Goal: Transaction & Acquisition: Purchase product/service

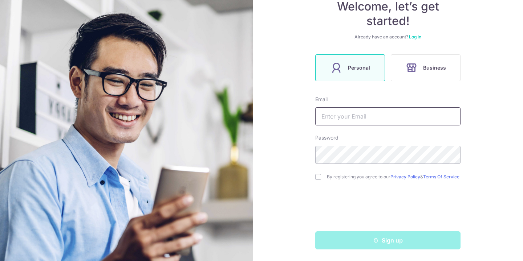
scroll to position [79, 0]
click at [384, 113] on input "text" at bounding box center [387, 116] width 145 height 18
type input "[EMAIL_ADDRESS][DOMAIN_NAME]"
click at [317, 176] on input "checkbox" at bounding box center [318, 177] width 6 height 6
checkbox input "true"
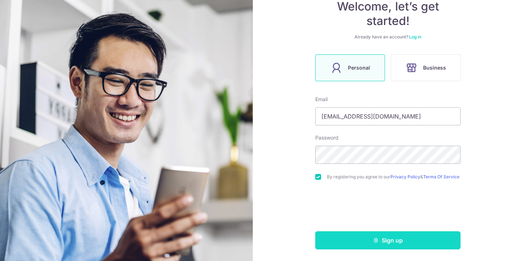
click at [437, 235] on button "Sign up" at bounding box center [387, 241] width 145 height 18
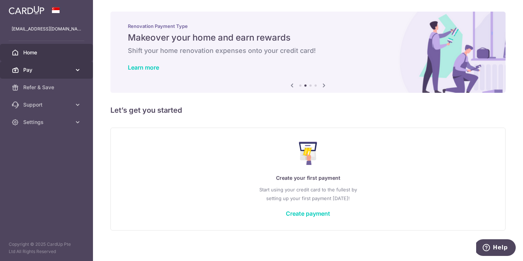
click at [72, 72] on link "Pay" at bounding box center [46, 69] width 93 height 17
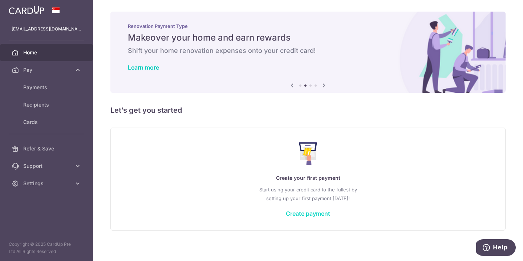
click at [314, 214] on link "Create payment" at bounding box center [308, 213] width 44 height 7
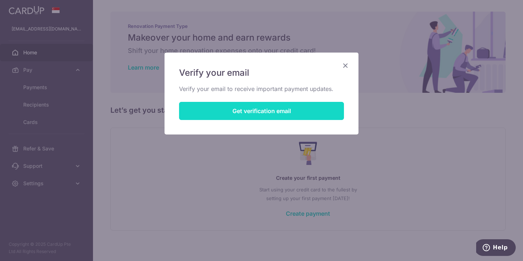
click at [267, 110] on button "Get verification email" at bounding box center [261, 111] width 165 height 18
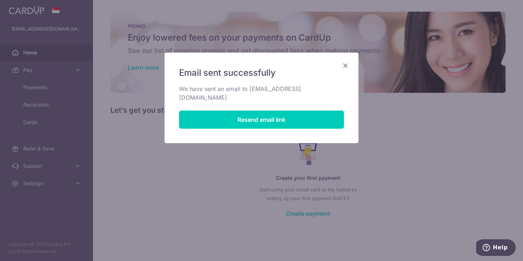
click at [346, 66] on icon "Close" at bounding box center [345, 65] width 9 height 9
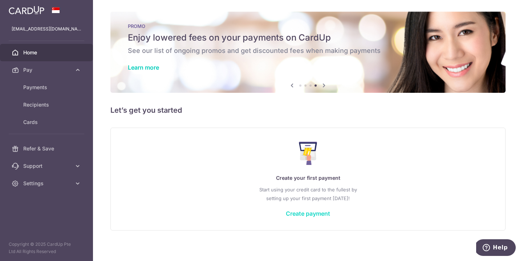
click at [316, 216] on link "Create payment" at bounding box center [308, 213] width 44 height 7
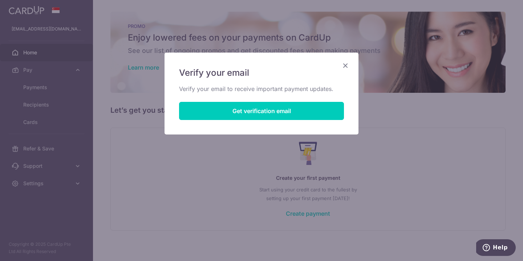
click at [342, 65] on icon "Close" at bounding box center [345, 65] width 9 height 9
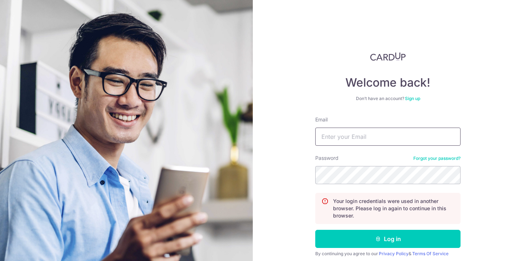
click at [364, 130] on input "Email" at bounding box center [387, 137] width 145 height 18
type input "[EMAIL_ADDRESS][DOMAIN_NAME]"
click at [315, 230] on button "Log in" at bounding box center [387, 239] width 145 height 18
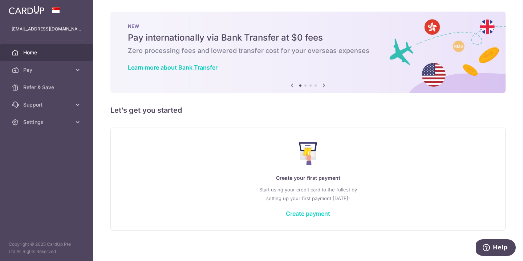
click at [308, 213] on link "Create payment" at bounding box center [308, 213] width 44 height 7
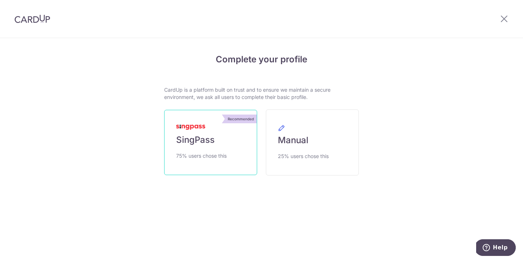
click at [231, 149] on link "Recommended SingPass 75% users chose this" at bounding box center [210, 142] width 93 height 65
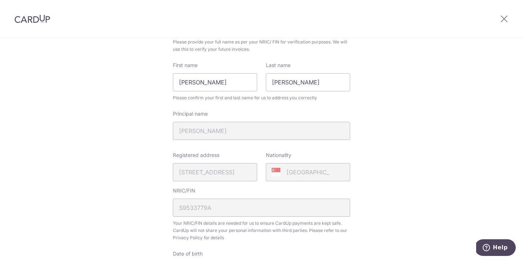
scroll to position [69, 0]
drag, startPoint x: 230, startPoint y: 85, endPoint x: 158, endPoint y: 85, distance: 72.6
click at [158, 85] on div "Review your details Your Details Please provide your full name as per your NRIC…" at bounding box center [261, 219] width 523 height 499
type input "Yvonne Peizhi"
type input "Lee"
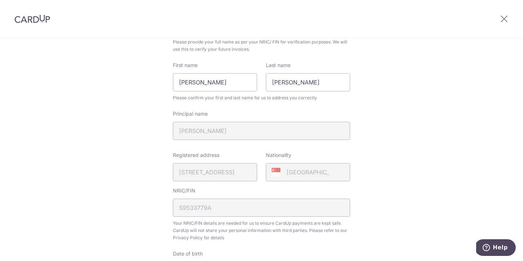
click at [372, 138] on div "Review your details Your Details Please provide your full name as per your NRIC…" at bounding box center [261, 219] width 523 height 499
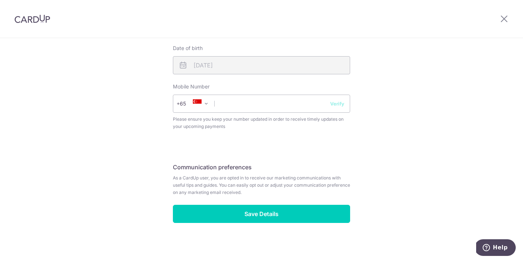
scroll to position [276, 0]
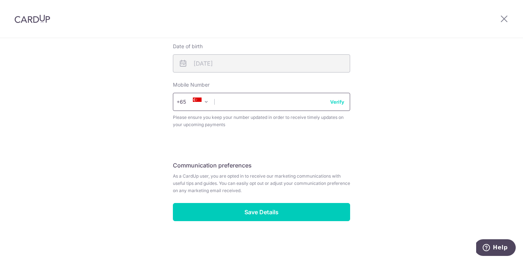
click at [302, 104] on input "text" at bounding box center [261, 102] width 177 height 18
type input "97856887"
click at [333, 100] on button "Verify" at bounding box center [337, 101] width 14 height 7
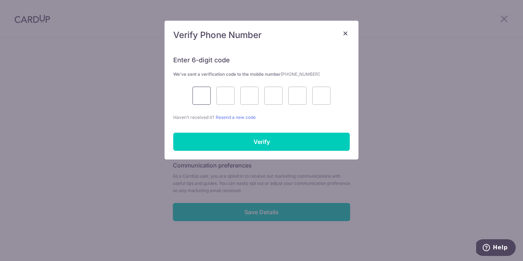
click at [202, 98] on input "text" at bounding box center [201, 96] width 18 height 18
type input "4"
type input "1"
type input "5"
type input "3"
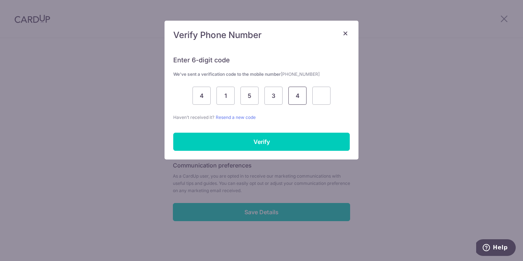
type input "4"
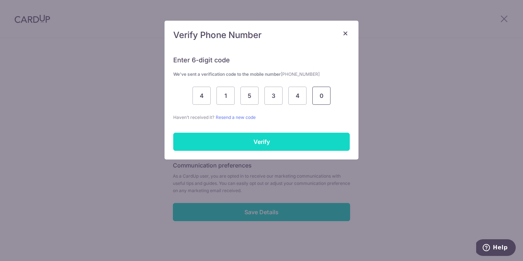
type input "0"
click at [318, 139] on input "Verify" at bounding box center [261, 142] width 176 height 18
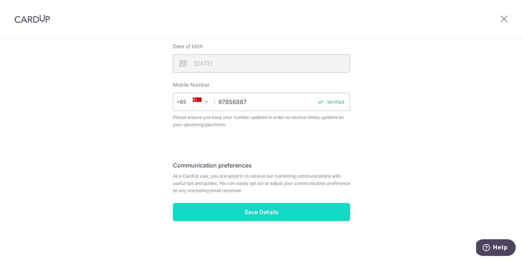
click at [291, 214] on input "Save Details" at bounding box center [261, 212] width 177 height 18
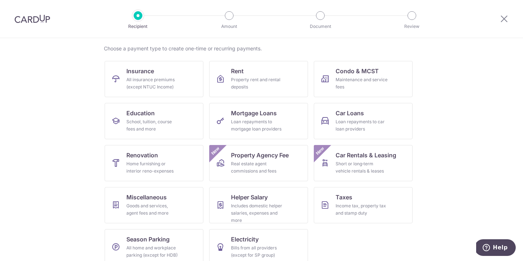
scroll to position [64, 0]
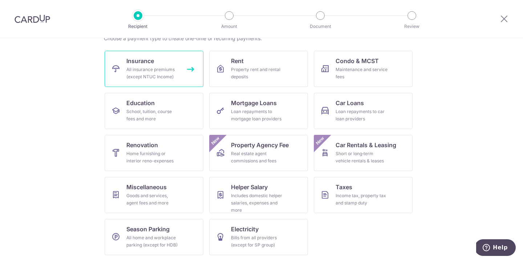
click at [159, 71] on div "All insurance premiums (except NTUC Income)" at bounding box center [152, 73] width 52 height 15
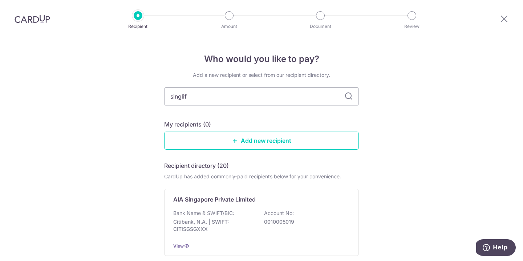
type input "singlife"
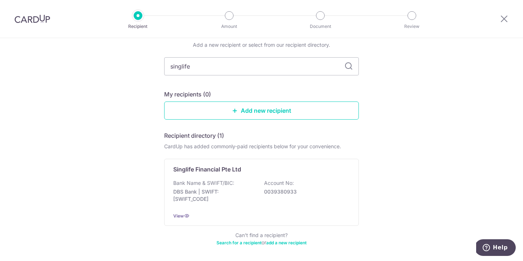
scroll to position [34, 0]
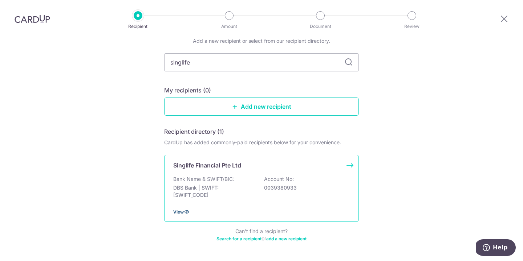
click at [176, 211] on span "View" at bounding box center [178, 212] width 11 height 5
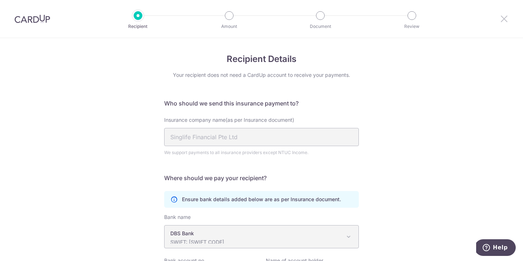
click at [504, 19] on icon at bounding box center [504, 18] width 9 height 9
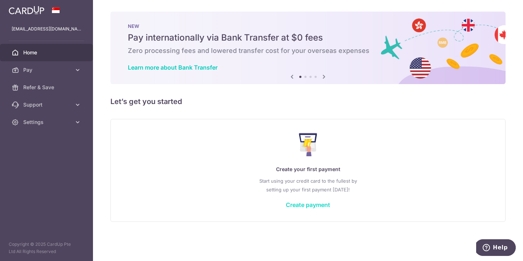
click at [308, 203] on link "Create payment" at bounding box center [308, 205] width 44 height 7
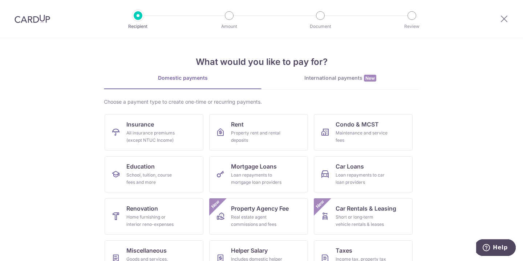
click at [323, 90] on div "Domestic payments International payments New Choose a payment type to create on…" at bounding box center [261, 199] width 315 height 251
click at [324, 84] on link "International payments New" at bounding box center [340, 81] width 158 height 15
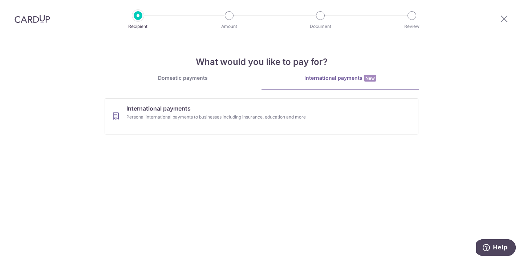
click at [222, 82] on link "Domestic payments" at bounding box center [183, 81] width 158 height 15
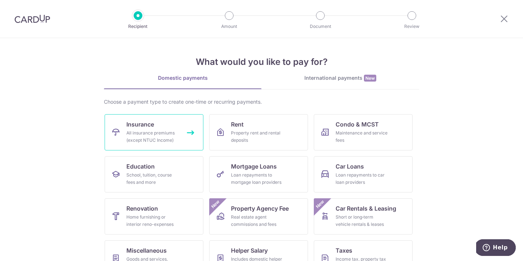
click at [187, 120] on link "Insurance All insurance premiums (except NTUC Income)" at bounding box center [154, 132] width 99 height 36
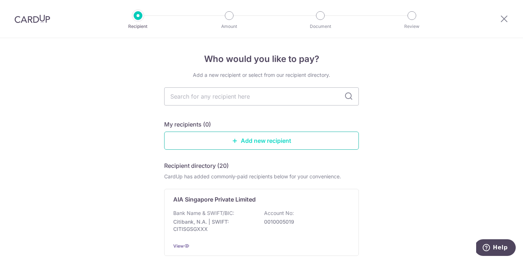
click at [288, 143] on link "Add new recipient" at bounding box center [261, 141] width 195 height 18
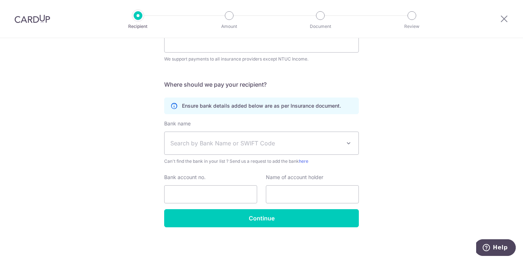
scroll to position [94, 0]
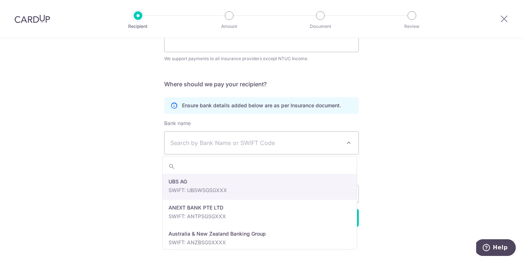
click at [342, 141] on span "Search by Bank Name or SWIFT Code" at bounding box center [261, 142] width 195 height 23
click at [436, 131] on div "Who would you like to pay? Your recipient does not need a CardUp account to rec…" at bounding box center [261, 102] width 523 height 317
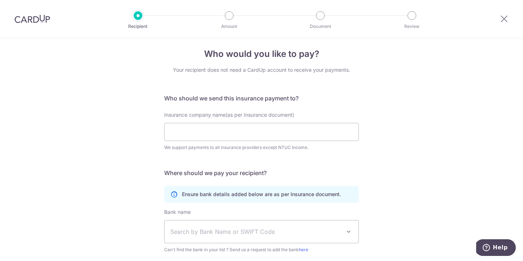
scroll to position [0, 0]
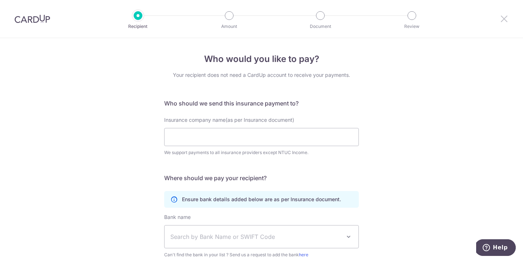
click at [505, 17] on icon at bounding box center [504, 18] width 9 height 9
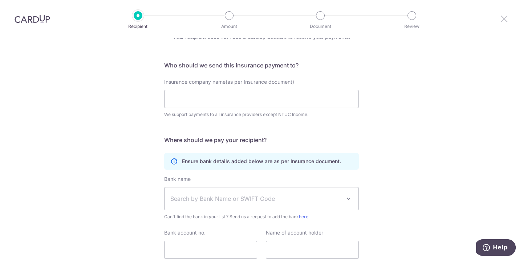
scroll to position [38, 0]
click at [502, 20] on icon at bounding box center [504, 18] width 9 height 9
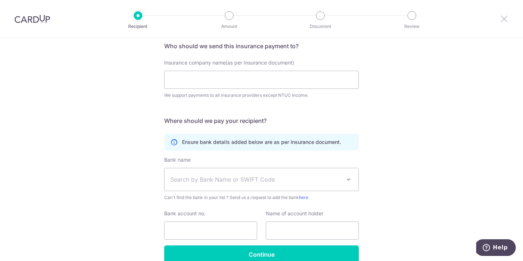
scroll to position [65, 0]
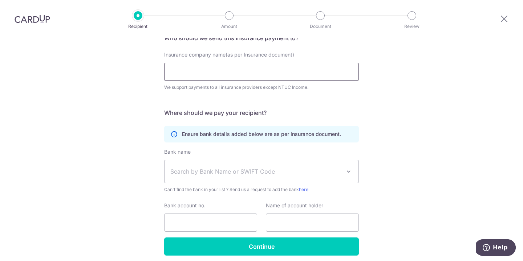
click at [253, 69] on input "Insurance company name(as per Insurance document)" at bounding box center [261, 72] width 195 height 18
type input "Singapore Life Ltd"
click at [502, 23] on icon at bounding box center [504, 18] width 9 height 9
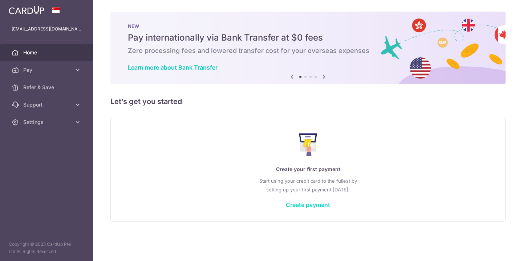
click at [303, 206] on link "Create payment" at bounding box center [308, 205] width 44 height 7
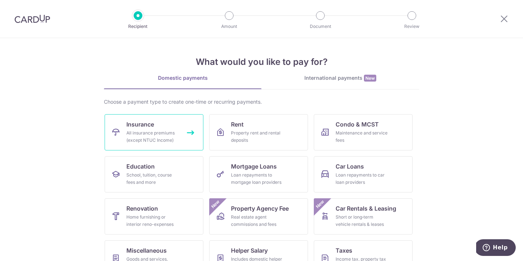
click at [171, 127] on link "Insurance All insurance premiums (except NTUC Income)" at bounding box center [154, 132] width 99 height 36
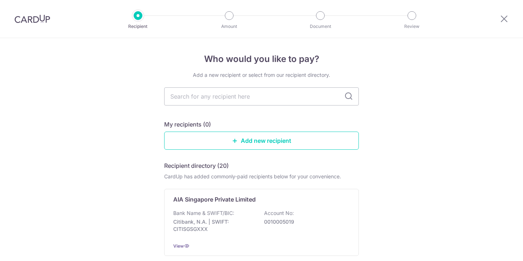
click at [276, 99] on input "text" at bounding box center [261, 97] width 195 height 18
type input "singapore life ltd"
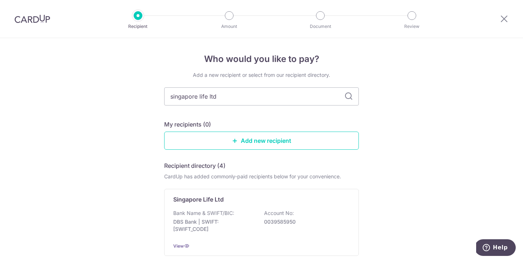
click at [346, 93] on icon at bounding box center [348, 96] width 9 height 9
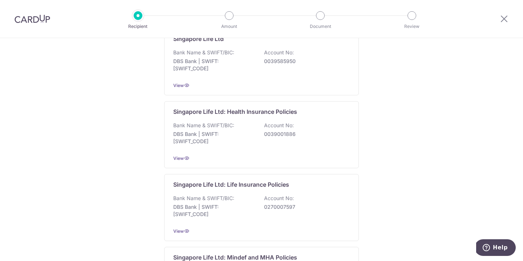
scroll to position [150, 0]
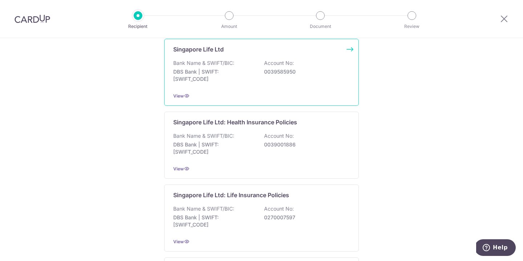
click at [292, 58] on div "Singapore Life Ltd Bank Name & SWIFT/BIC: DBS Bank | SWIFT: [SWIFT_CODE] Accoun…" at bounding box center [261, 72] width 195 height 67
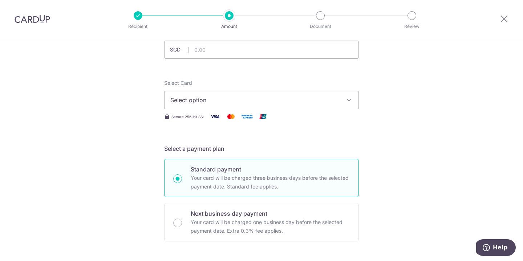
scroll to position [15, 0]
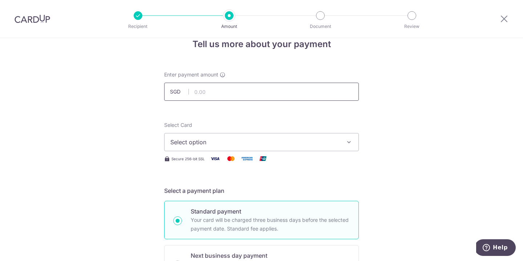
click at [320, 93] on input "text" at bounding box center [261, 92] width 195 height 18
type input "1,652.60"
click at [311, 140] on span "Select option" at bounding box center [254, 142] width 169 height 9
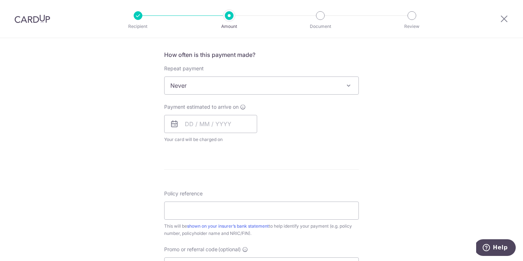
scroll to position [270, 0]
click at [305, 83] on span "Never" at bounding box center [261, 84] width 194 height 17
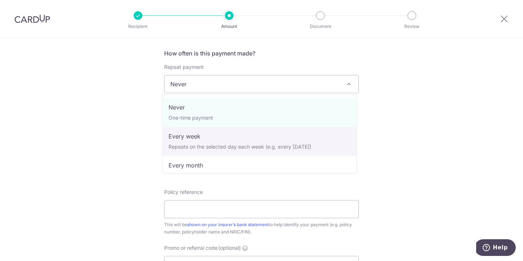
scroll to position [102, 0]
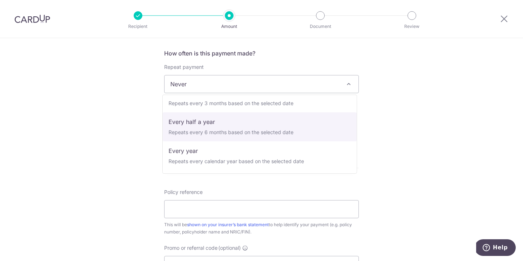
select select "5"
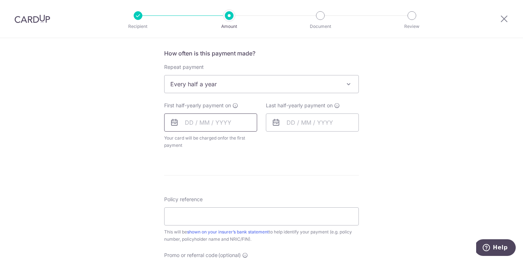
click at [208, 128] on input "text" at bounding box center [210, 123] width 93 height 18
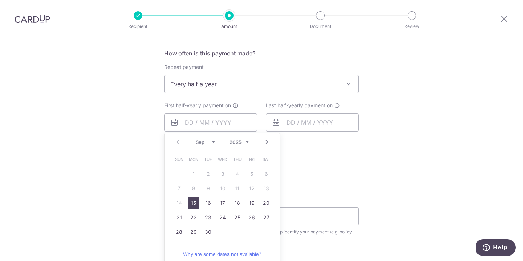
click at [196, 207] on link "15" at bounding box center [194, 204] width 12 height 12
type input "[DATE]"
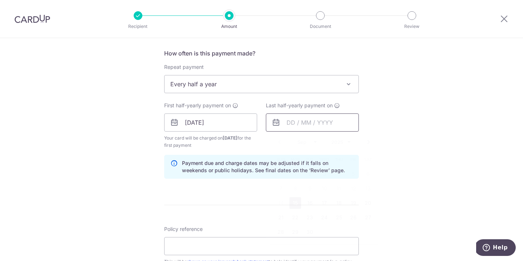
click at [326, 124] on input "text" at bounding box center [312, 123] width 93 height 18
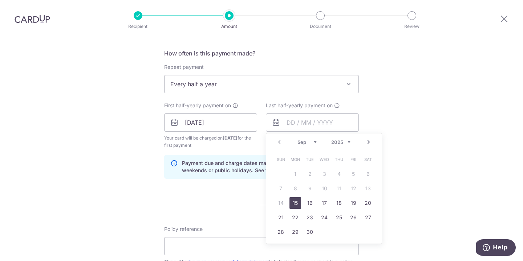
click at [308, 145] on div "Prev Next Sep Oct Nov [DATE] 2026 2027 2028 2029 2030 2031 2032 2033 2034 2035" at bounding box center [323, 142] width 115 height 17
click at [310, 142] on select "Sep Oct Nov Dec" at bounding box center [306, 142] width 19 height 6
click at [339, 142] on select "2025 2026 2027 2028 2029 2030 2031 2032 2033 2034 2035" at bounding box center [340, 142] width 19 height 6
click at [308, 143] on select "Jan Feb Mar Apr May Jun [DATE] Aug Sep Oct Nov Dec" at bounding box center [306, 142] width 19 height 6
click at [308, 187] on link "10" at bounding box center [310, 189] width 12 height 12
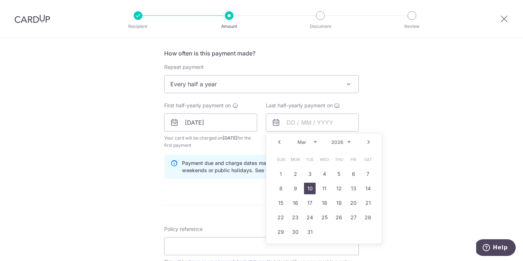
type input "[DATE]"
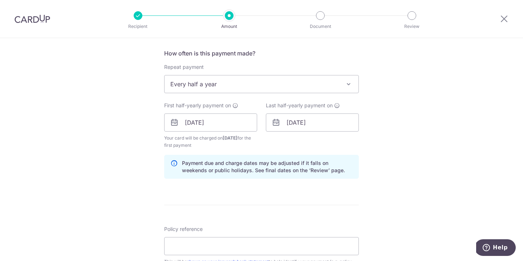
click at [427, 162] on div "Tell us more about your payment Enter payment amount SGD 1,652.60 1652.60 Selec…" at bounding box center [261, 115] width 523 height 694
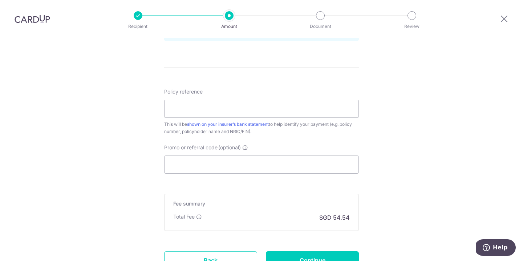
scroll to position [430, 0]
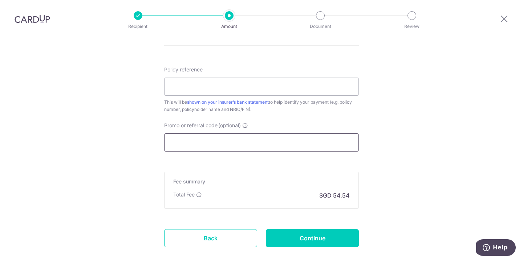
click at [221, 149] on input "Promo or referral code (optional)" at bounding box center [261, 143] width 195 height 18
paste input "OCBC90N155"
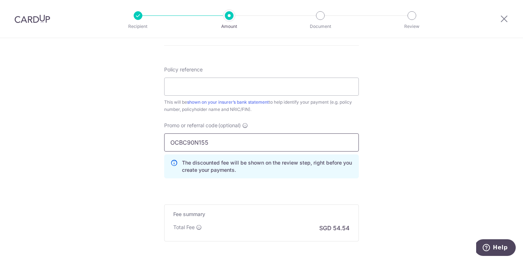
type input "OCBC90N155"
click at [265, 77] on div "Policy reference This will be shown on your insurer’s bank statement to help id…" at bounding box center [261, 89] width 195 height 47
click at [268, 84] on input "Policy reference" at bounding box center [261, 87] width 195 height 18
type input "82773600"
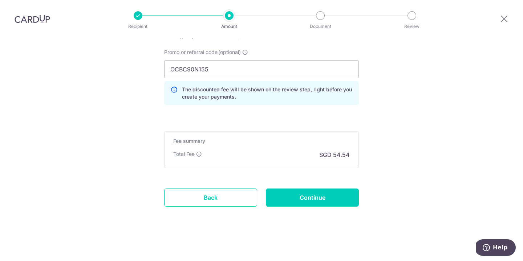
scroll to position [254, 0]
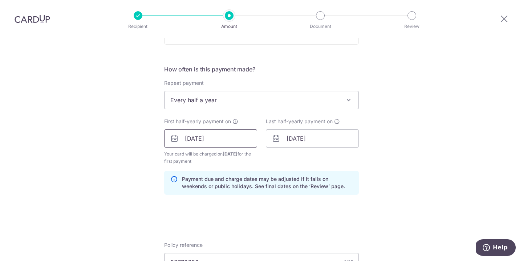
click at [224, 135] on input "[DATE]" at bounding box center [210, 139] width 93 height 18
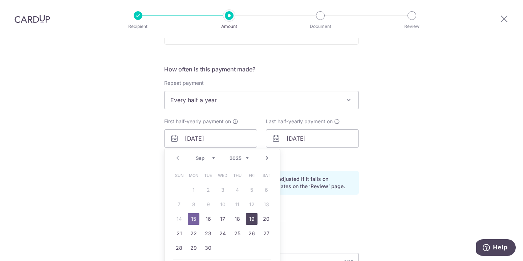
click at [252, 222] on link "19" at bounding box center [252, 220] width 12 height 12
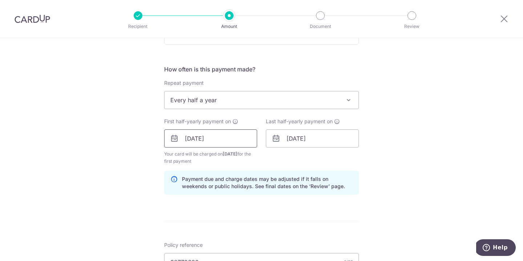
click at [241, 138] on input "19/09/2025" at bounding box center [210, 139] width 93 height 18
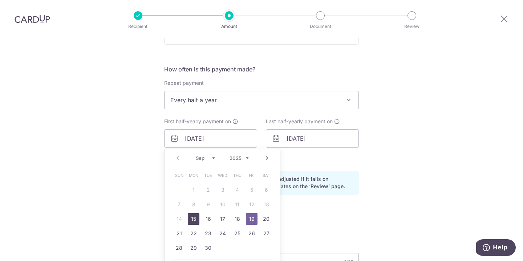
click at [189, 220] on link "15" at bounding box center [194, 220] width 12 height 12
type input "[DATE]"
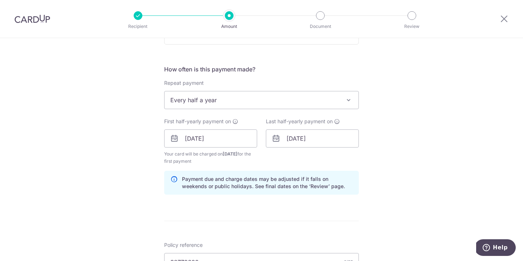
click at [363, 162] on div "Tell us more about your payment Enter payment amount SGD 1,652.60 1652.60 Selec…" at bounding box center [261, 147] width 523 height 727
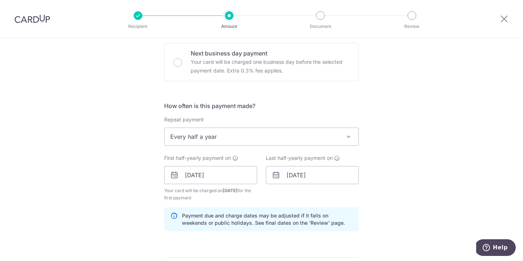
scroll to position [182, 0]
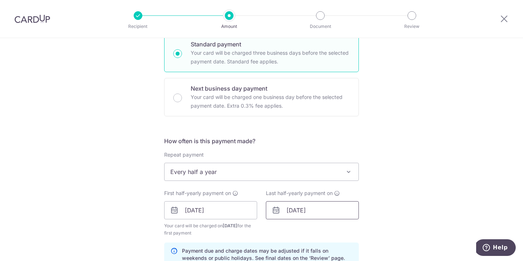
click at [319, 210] on input "10/03/2026" at bounding box center [312, 211] width 93 height 18
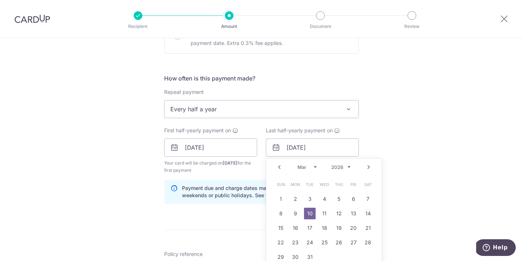
click at [390, 172] on div "Tell us more about your payment Enter payment amount SGD 1,652.60 1652.60 Selec…" at bounding box center [261, 156] width 523 height 727
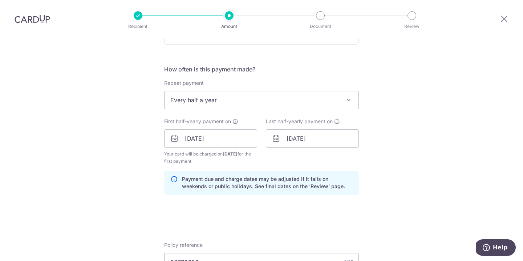
scroll to position [309, 0]
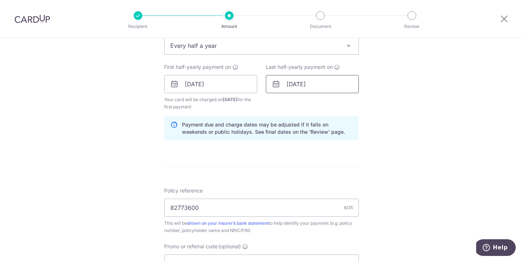
click at [331, 86] on input "10/03/2026" at bounding box center [312, 84] width 93 height 18
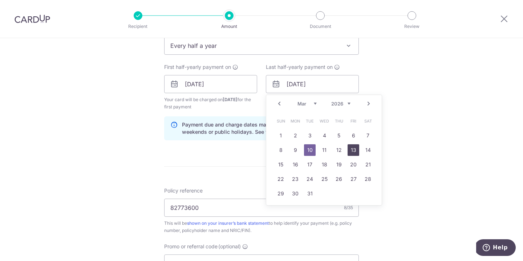
click at [354, 153] on link "13" at bounding box center [354, 151] width 12 height 12
type input "13/03/2026"
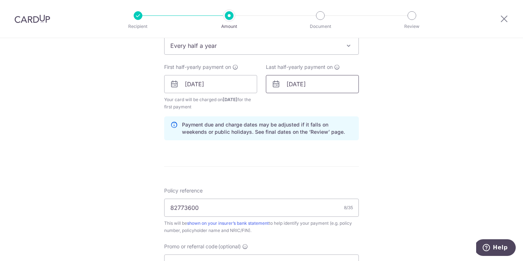
click at [326, 88] on input "13/03/2026" at bounding box center [312, 84] width 93 height 18
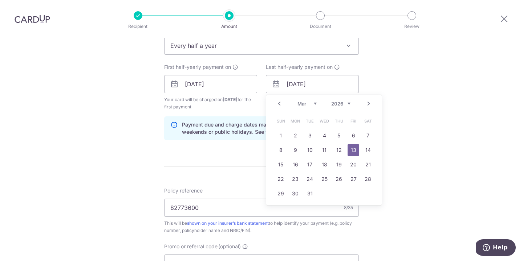
click at [410, 118] on div "Tell us more about your payment Enter payment amount SGD 1,652.60 1652.60 Selec…" at bounding box center [261, 92] width 523 height 727
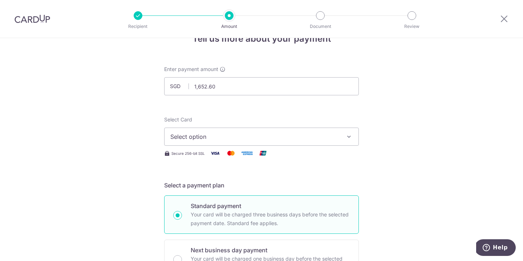
scroll to position [0, 0]
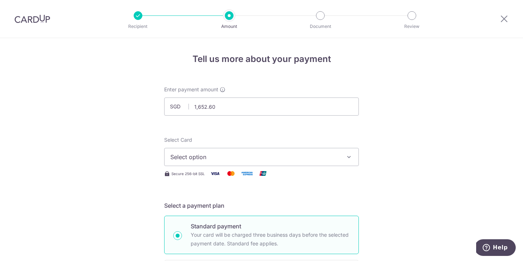
click at [336, 161] on span "Select option" at bounding box center [254, 157] width 169 height 9
click at [331, 173] on link "Add credit card" at bounding box center [261, 177] width 194 height 13
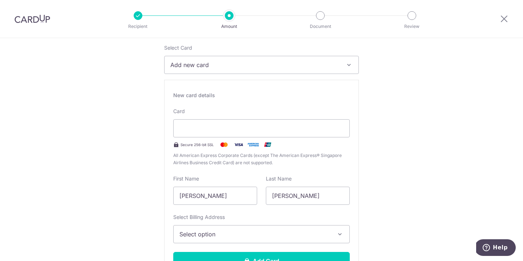
scroll to position [104, 0]
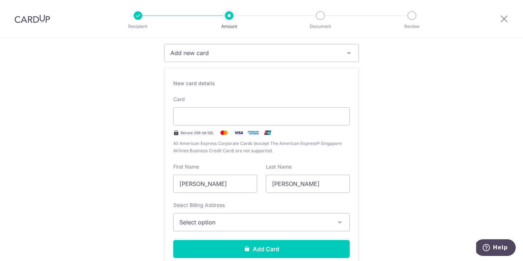
click at [295, 214] on button "Select option" at bounding box center [261, 223] width 176 height 18
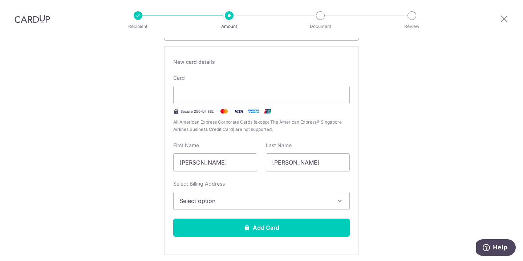
scroll to position [179, 0]
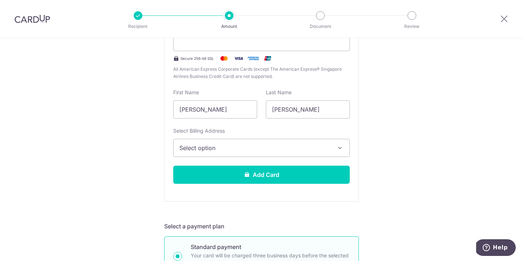
click at [264, 144] on span "Select option" at bounding box center [254, 148] width 151 height 9
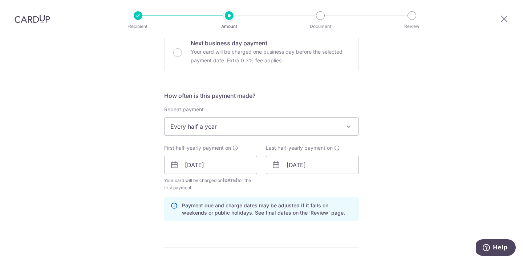
scroll to position [448, 0]
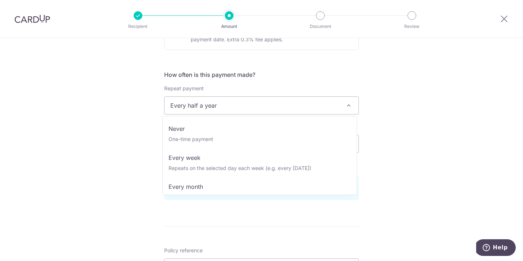
click at [336, 107] on span "Every half a year" at bounding box center [261, 105] width 194 height 17
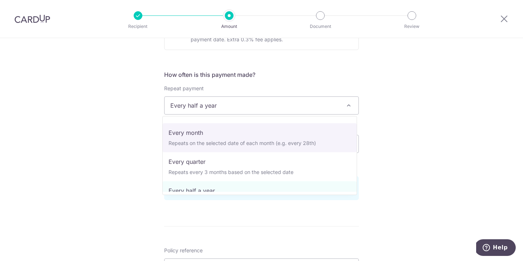
scroll to position [0, 0]
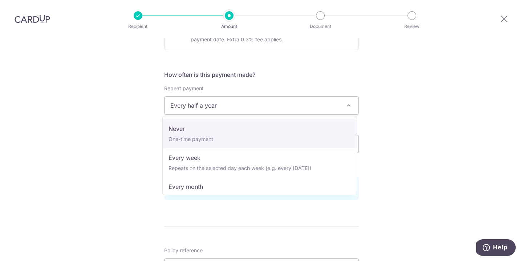
select select "1"
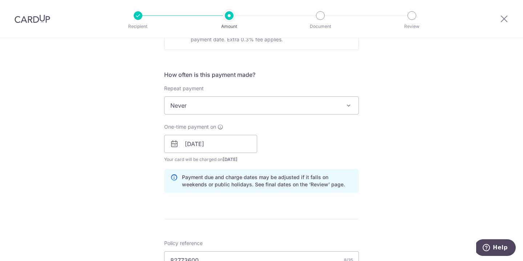
click at [365, 151] on div "Tell us more about your payment Enter payment amount SGD 1,652.60 1652.60 Selec…" at bounding box center [261, 49] width 523 height 919
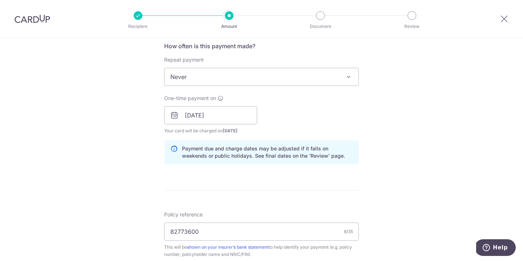
scroll to position [512, 0]
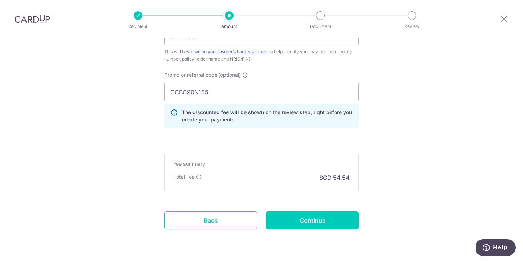
scroll to position [673, 0]
click at [339, 220] on input "Continue" at bounding box center [312, 220] width 93 height 18
type input "Create Schedule"
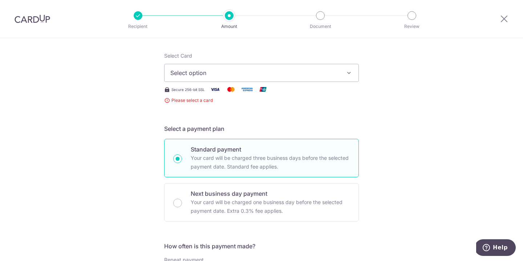
scroll to position [24, 0]
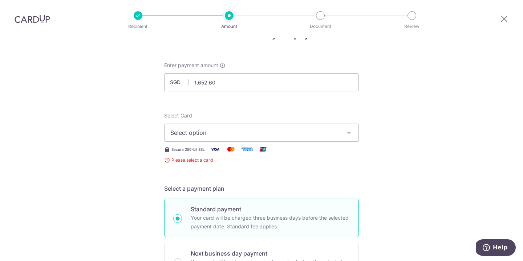
click at [336, 136] on span "Select option" at bounding box center [254, 133] width 169 height 9
click at [320, 151] on span "Add credit card" at bounding box center [267, 153] width 169 height 7
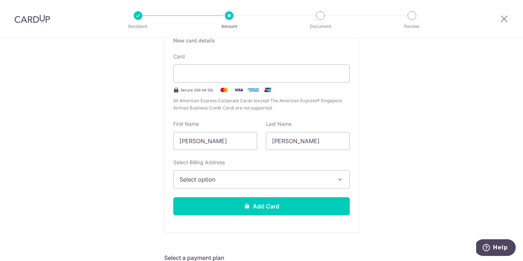
scroll to position [118, 0]
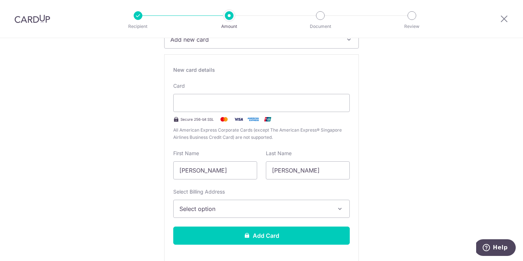
click at [276, 209] on span "Select option" at bounding box center [254, 209] width 151 height 9
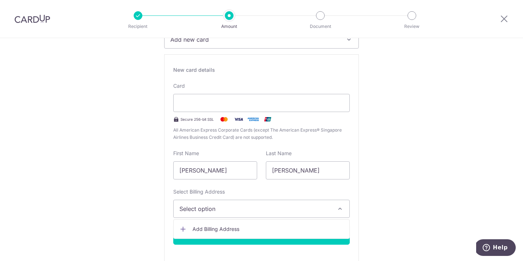
click at [267, 227] on span "Add Billing Address" at bounding box center [267, 229] width 151 height 7
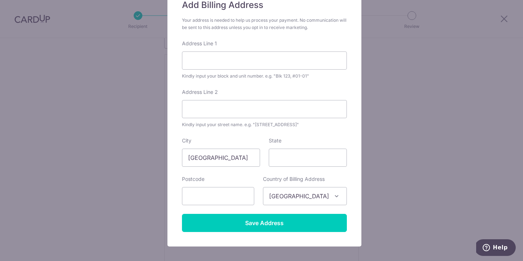
scroll to position [70, 0]
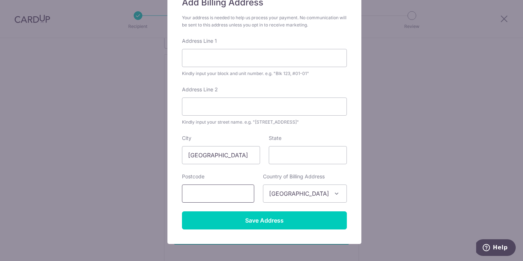
click at [252, 191] on input "text" at bounding box center [218, 194] width 72 height 18
type input "642655"
click at [298, 150] on input "State" at bounding box center [308, 155] width 78 height 18
click at [248, 57] on input "Address Line 1" at bounding box center [264, 58] width 165 height 18
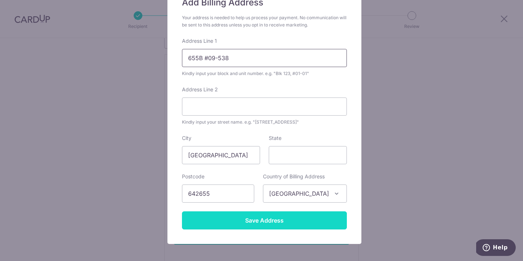
type input "655B #09-538"
click at [275, 220] on input "Save Address" at bounding box center [264, 221] width 165 height 18
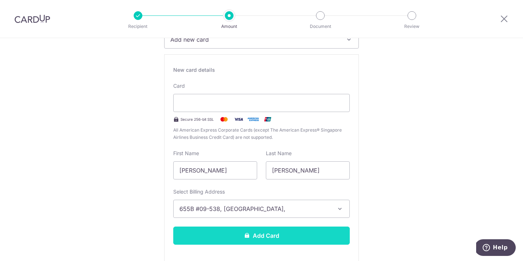
click at [324, 232] on button "Add Card" at bounding box center [261, 236] width 176 height 18
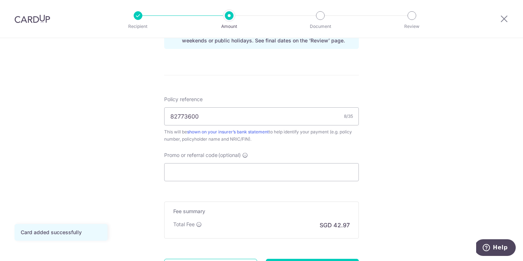
scroll to position [450, 0]
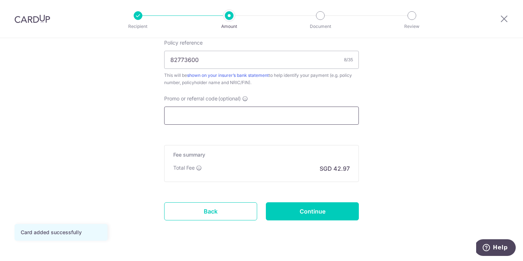
click at [327, 114] on input "Promo or referral code (optional)" at bounding box center [261, 116] width 195 height 18
paste input "OCBC90N155"
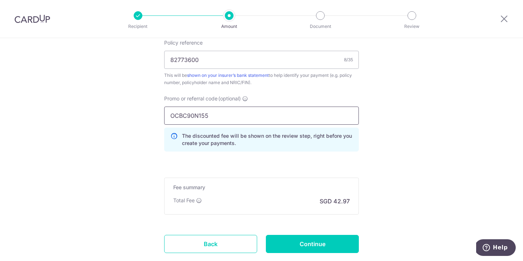
type input "OCBC90N155"
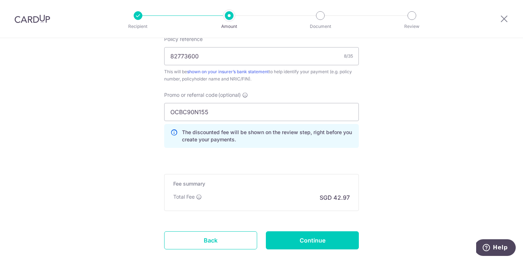
scroll to position [454, 0]
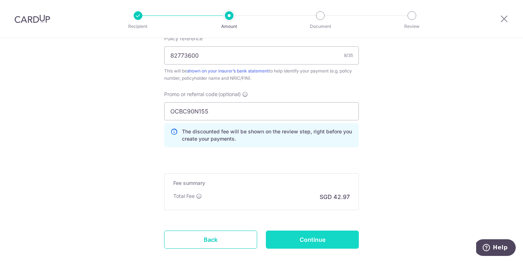
click at [326, 233] on input "Continue" at bounding box center [312, 240] width 93 height 18
type input "Create Schedule"
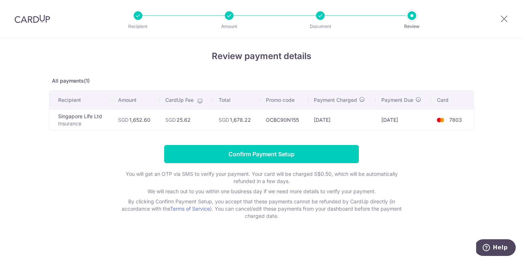
scroll to position [4, 0]
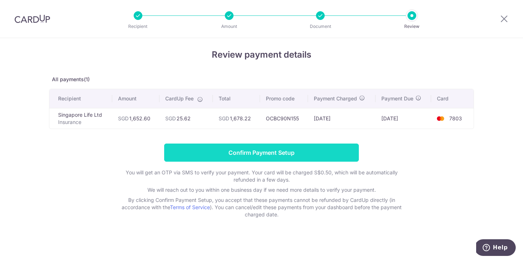
click at [283, 153] on input "Confirm Payment Setup" at bounding box center [261, 153] width 195 height 18
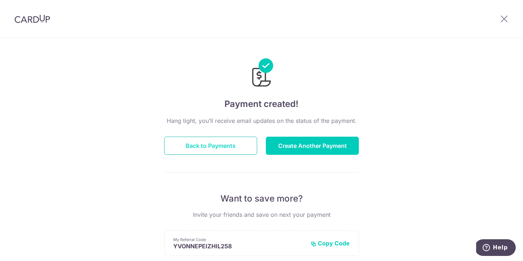
click at [220, 145] on button "Back to Payments" at bounding box center [210, 146] width 93 height 18
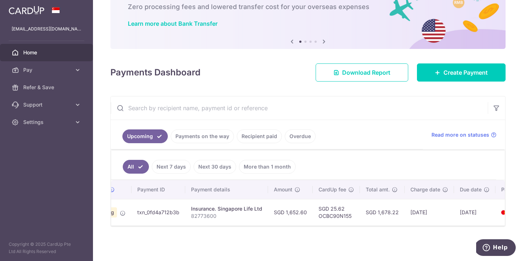
scroll to position [0, 62]
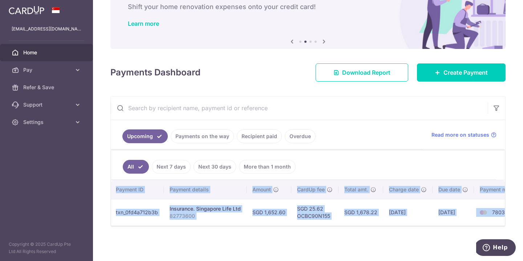
drag, startPoint x: 422, startPoint y: 226, endPoint x: 456, endPoint y: 225, distance: 34.9
click at [456, 225] on div "Status Payment ID Payment details Amount CardUp fee Total amt. Charge date Due …" at bounding box center [308, 203] width 394 height 46
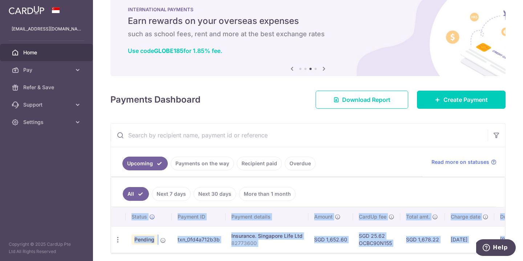
scroll to position [0, 0]
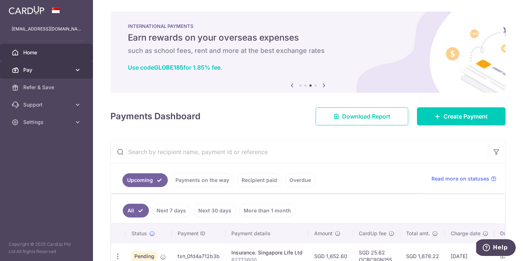
click at [73, 67] on link "Pay" at bounding box center [46, 69] width 93 height 17
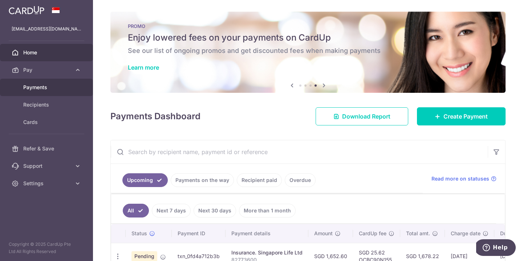
click at [31, 89] on span "Payments" at bounding box center [47, 87] width 48 height 7
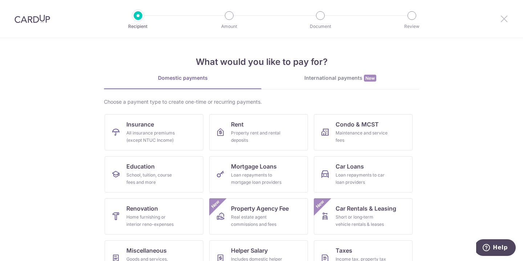
click at [506, 19] on icon at bounding box center [504, 18] width 9 height 9
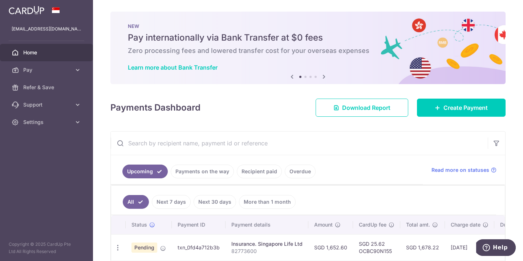
click at [48, 52] on span "Home" at bounding box center [47, 52] width 48 height 7
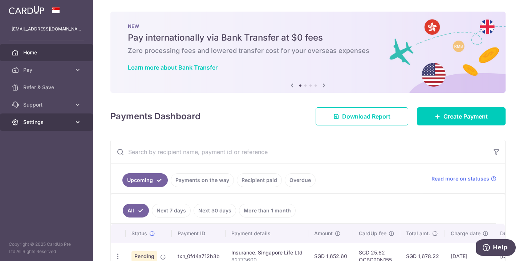
click at [64, 127] on link "Settings" at bounding box center [46, 122] width 93 height 17
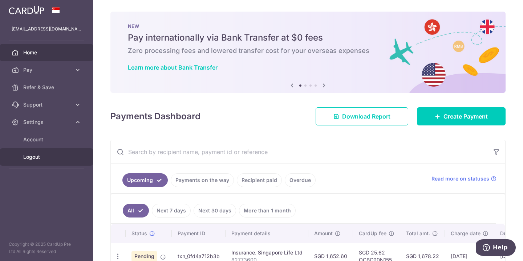
click at [36, 157] on span "Logout" at bounding box center [47, 157] width 48 height 7
